Goal: Task Accomplishment & Management: Use online tool/utility

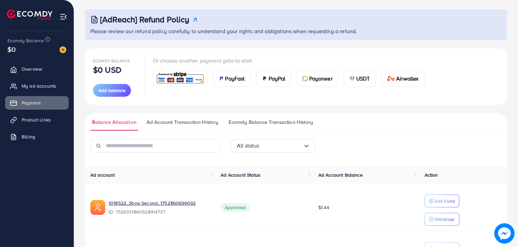
scroll to position [92, 0]
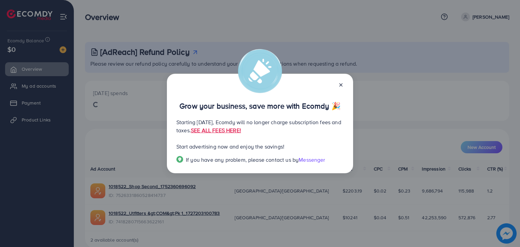
click at [341, 85] on line at bounding box center [340, 85] width 3 height 3
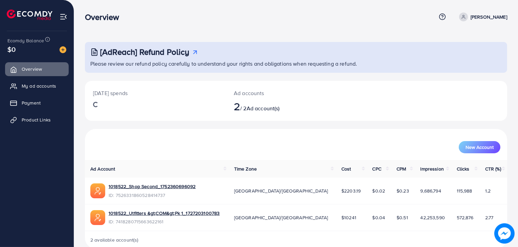
scroll to position [2, 0]
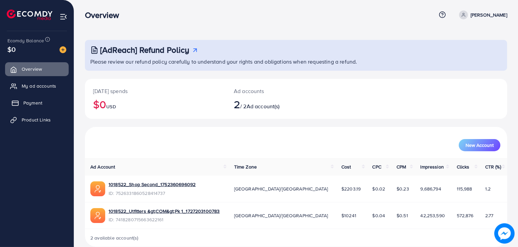
click at [45, 103] on link "Payment" at bounding box center [37, 103] width 64 height 14
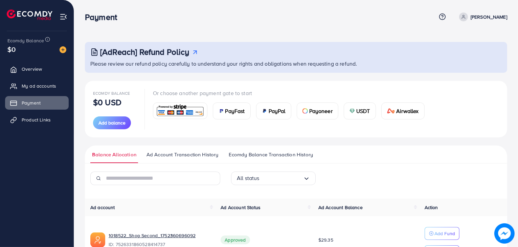
scroll to position [92, 0]
